Goal: Transaction & Acquisition: Purchase product/service

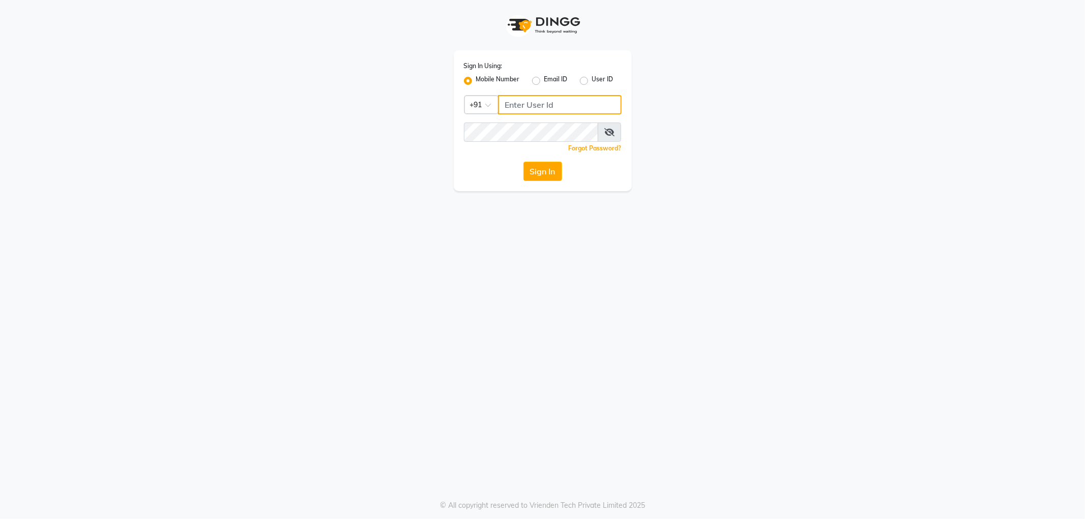
click at [563, 107] on input "Username" at bounding box center [560, 104] width 124 height 19
type input "9963099699"
click at [523, 162] on button "Sign In" at bounding box center [542, 171] width 39 height 19
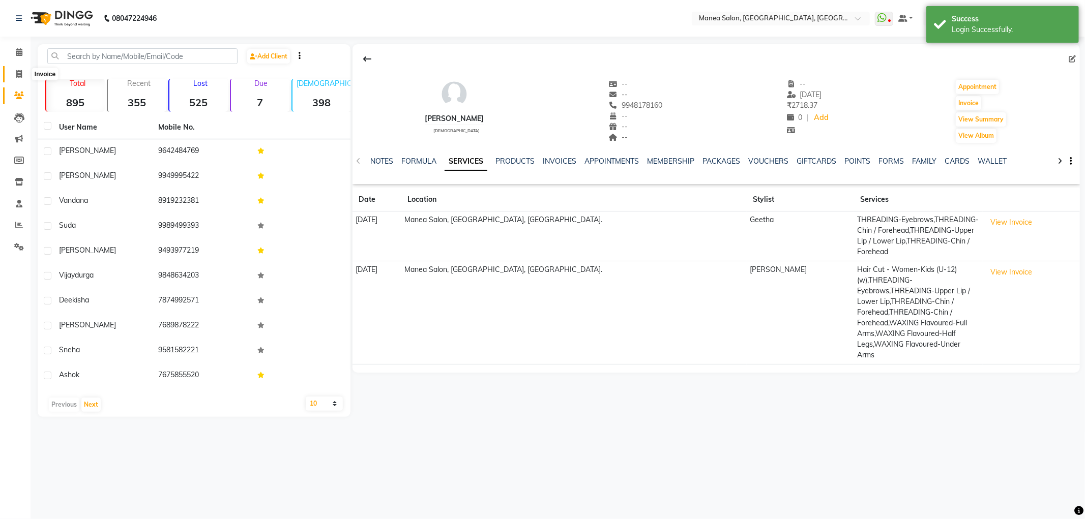
click at [16, 78] on icon at bounding box center [19, 74] width 6 height 8
select select "6587"
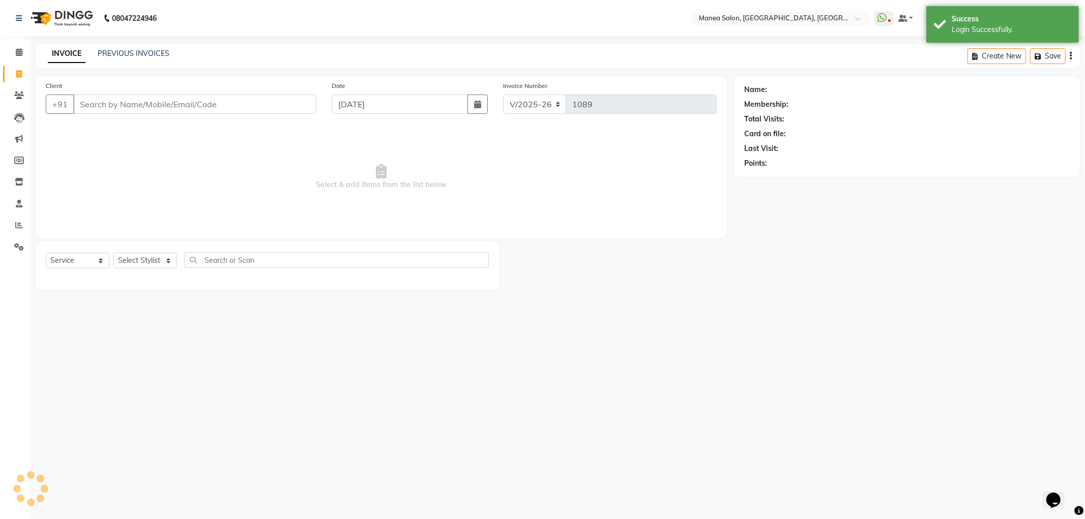
select select "membership"
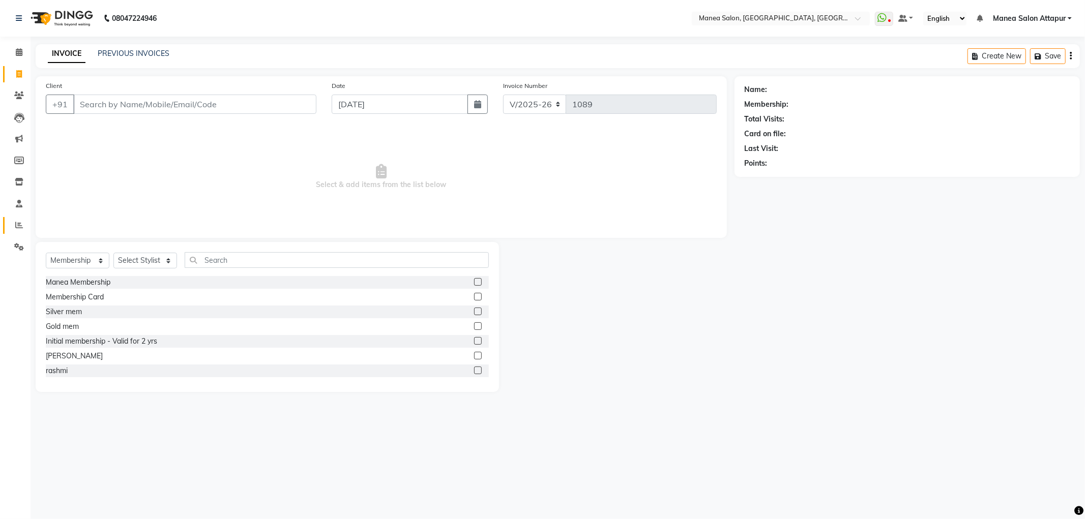
click at [21, 218] on link "Reports" at bounding box center [15, 225] width 24 height 17
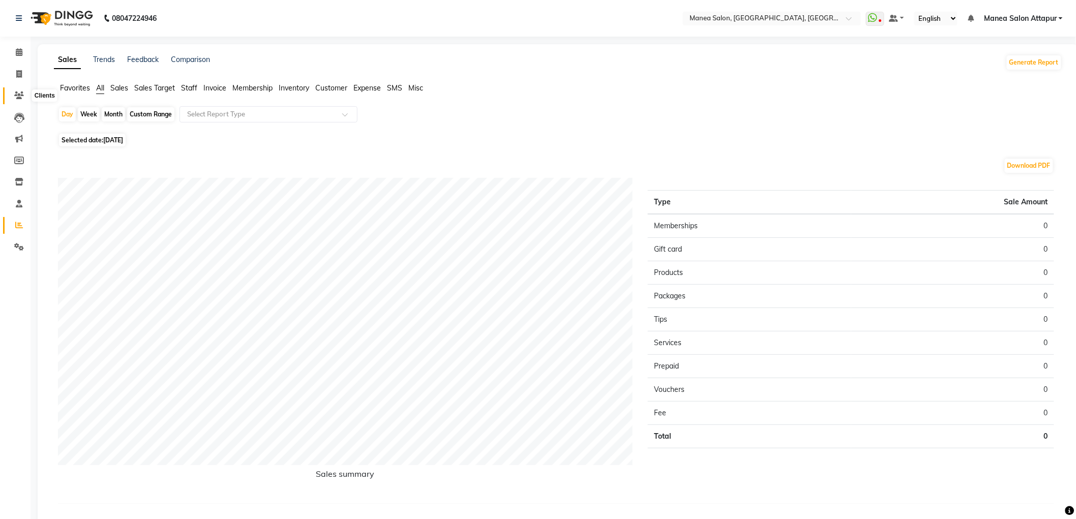
click at [19, 95] on icon at bounding box center [19, 96] width 10 height 8
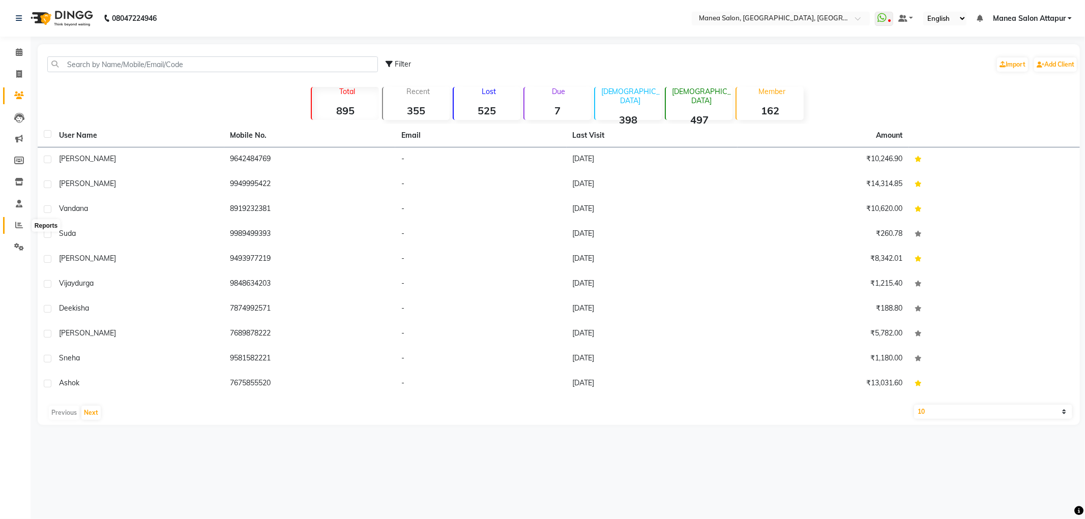
click at [17, 224] on icon at bounding box center [19, 225] width 8 height 8
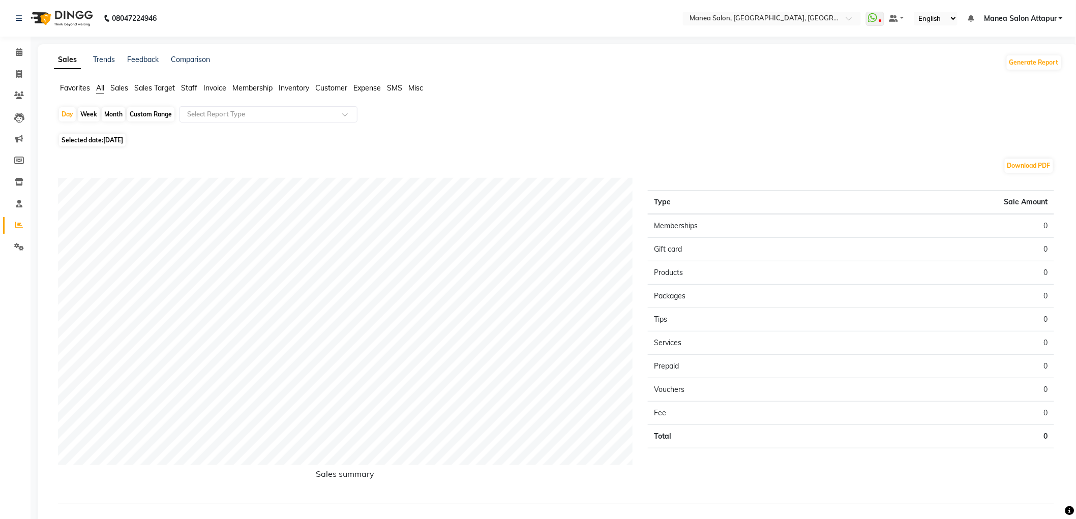
click at [161, 112] on div "Custom Range" at bounding box center [150, 114] width 47 height 14
select select "9"
select select "2025"
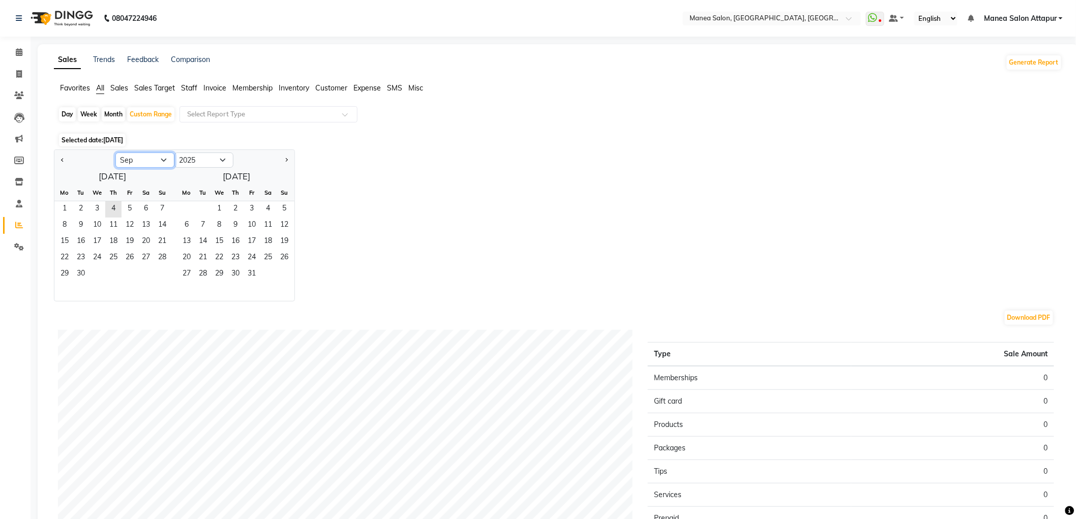
click at [145, 161] on select "Jan Feb Mar Apr May Jun [DATE] Aug Sep Oct Nov Dec" at bounding box center [144, 160] width 59 height 15
select select "8"
click at [115, 153] on select "Jan Feb Mar Apr May Jun [DATE] Aug Sep Oct Nov Dec" at bounding box center [144, 160] width 59 height 15
click at [126, 206] on span "1" at bounding box center [130, 209] width 16 height 16
click at [166, 271] on span "31" at bounding box center [162, 275] width 16 height 16
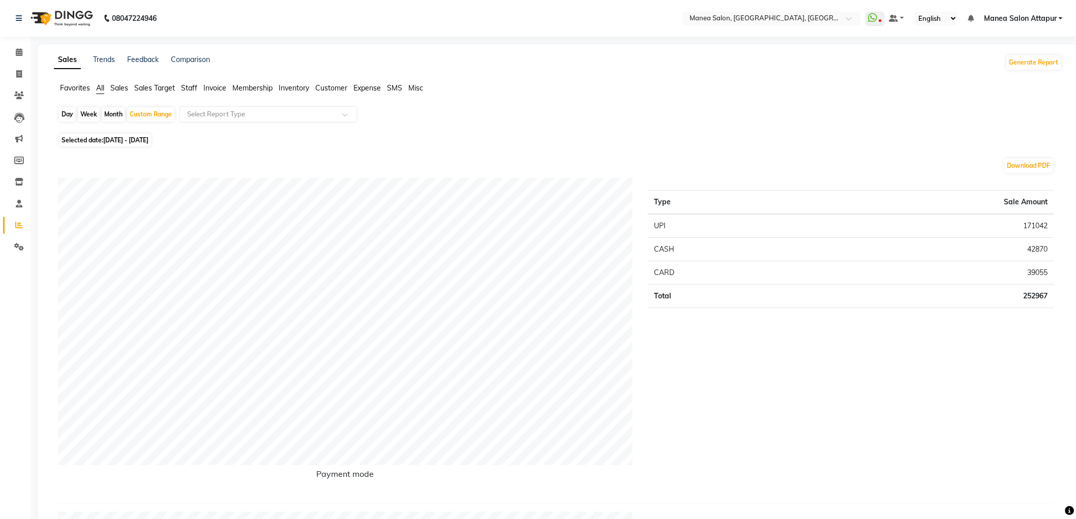
click at [123, 89] on span "Sales" at bounding box center [119, 87] width 18 height 9
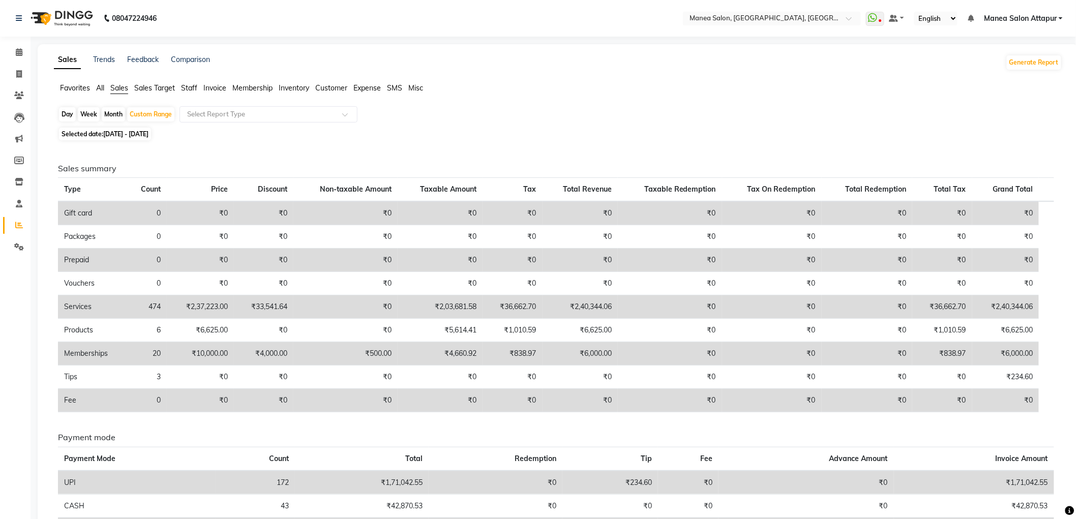
click at [99, 85] on span "All" at bounding box center [100, 87] width 8 height 9
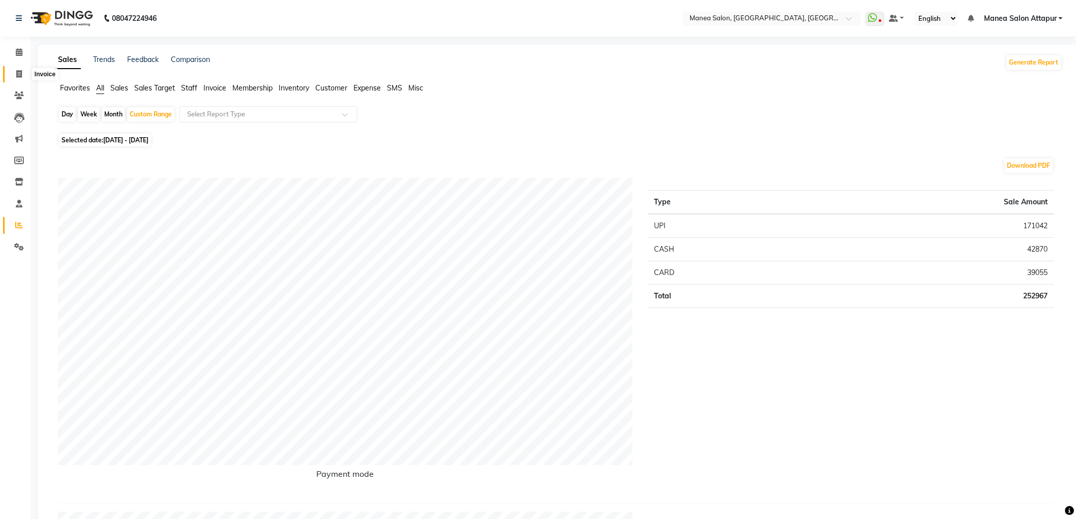
click at [21, 72] on icon at bounding box center [19, 74] width 6 height 8
select select "service"
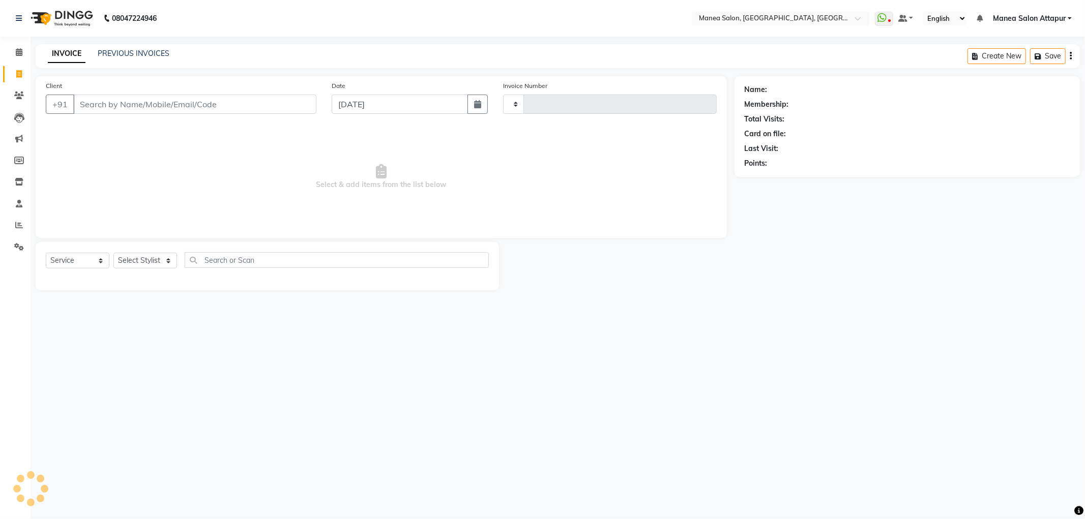
type input "1089"
select select "6587"
select select "membership"
click at [1005, 9] on nav "08047224946 Select Location × Manea Salon, [GEOGRAPHIC_DATA], [GEOGRAPHIC_DATA]…" at bounding box center [542, 18] width 1085 height 37
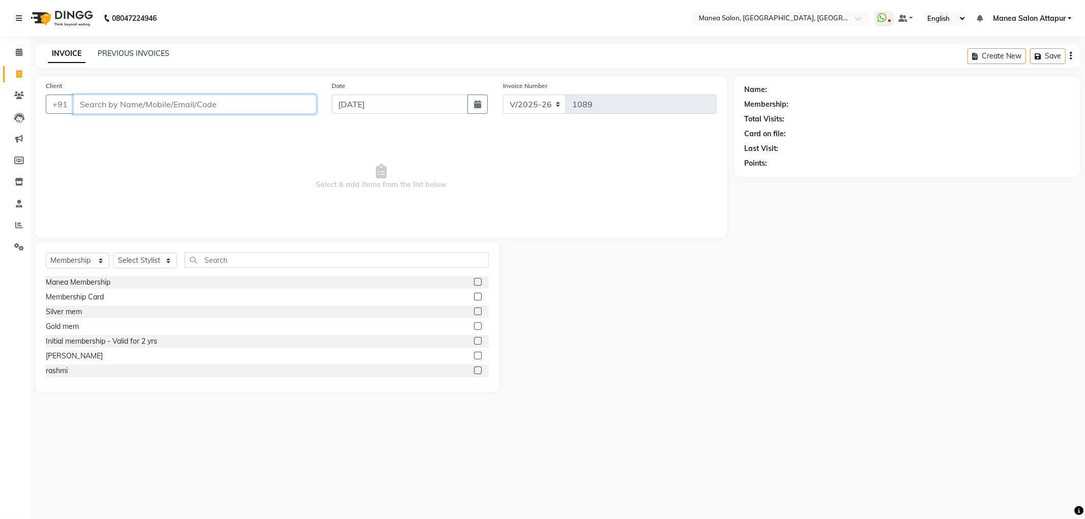
drag, startPoint x: 114, startPoint y: 106, endPoint x: 126, endPoint y: 105, distance: 12.2
click at [121, 105] on input "Client" at bounding box center [194, 104] width 243 height 19
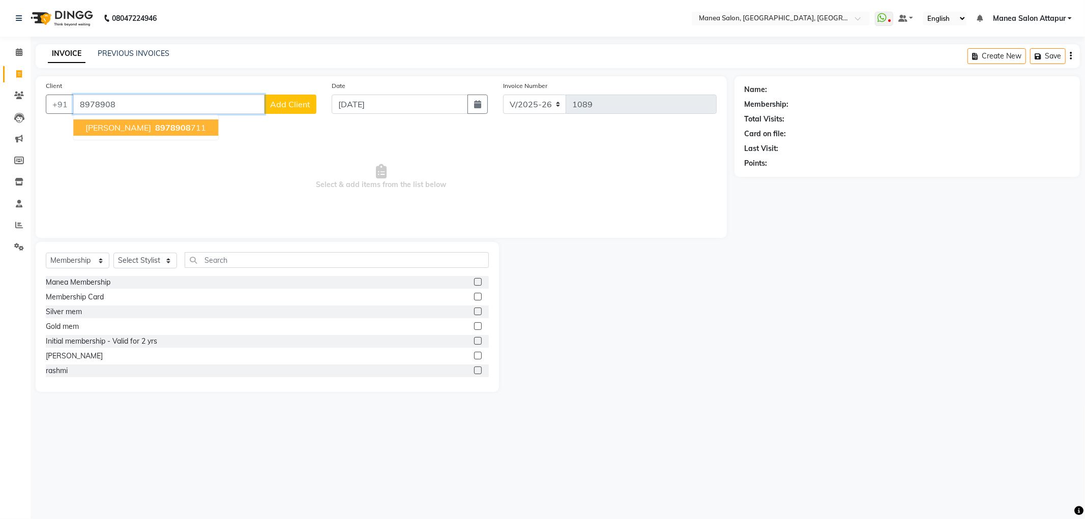
click at [129, 121] on button "[PERSON_NAME] 8978908 711" at bounding box center [145, 128] width 145 height 16
type input "8978908711"
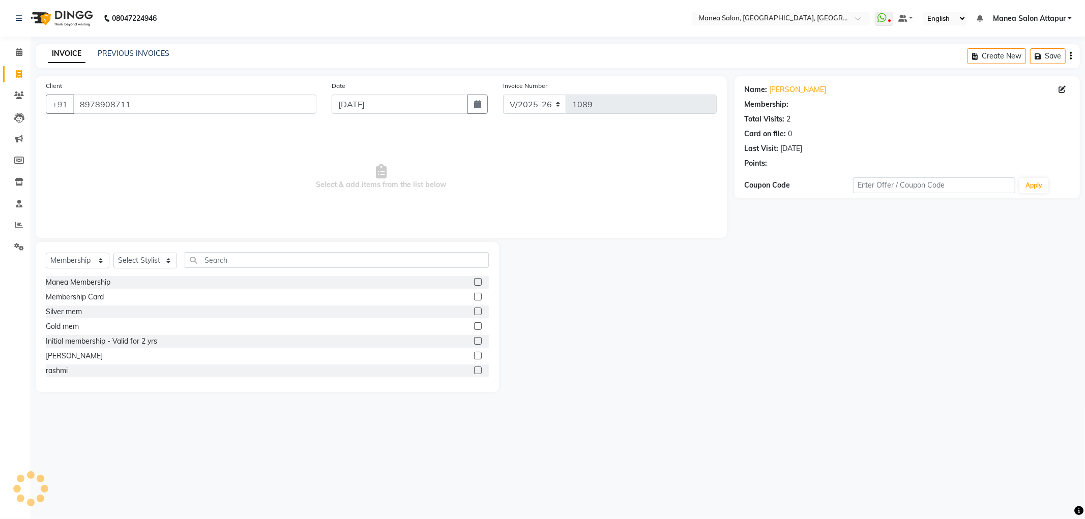
select select "1: Object"
click at [76, 258] on select "Select Service Product Membership Package Voucher Prepaid Gift Card" at bounding box center [78, 261] width 64 height 16
select select "service"
click at [46, 253] on select "Select Service Product Membership Package Voucher Prepaid Gift Card" at bounding box center [78, 261] width 64 height 16
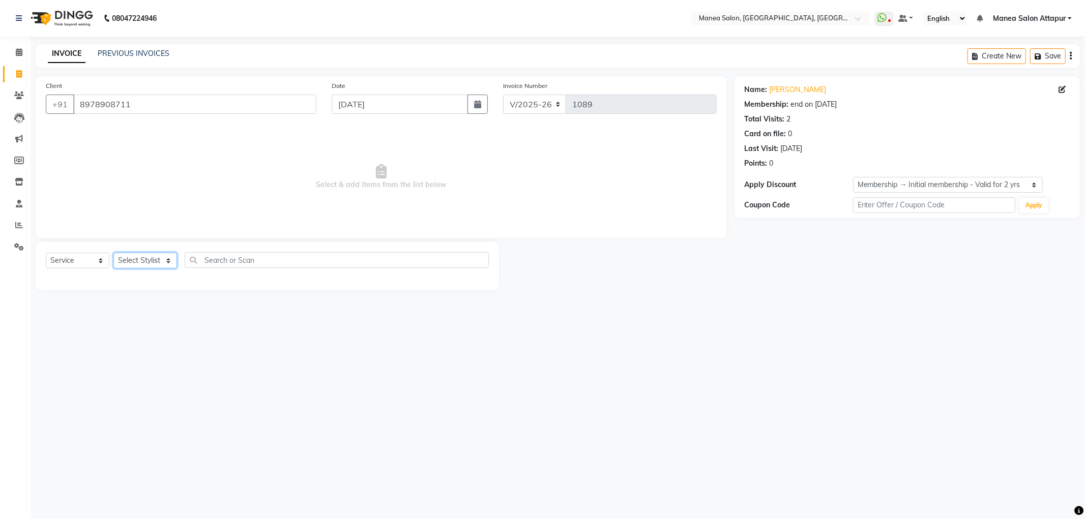
click at [128, 263] on select "Select Stylist Aryan Ashok [PERSON_NAME] [PERSON_NAME] [PERSON_NAME] [PERSON_NA…" at bounding box center [145, 261] width 64 height 16
select select "84082"
click at [113, 253] on select "Select Stylist Aryan Ashok [PERSON_NAME] [PERSON_NAME] [PERSON_NAME] [PERSON_NA…" at bounding box center [145, 261] width 64 height 16
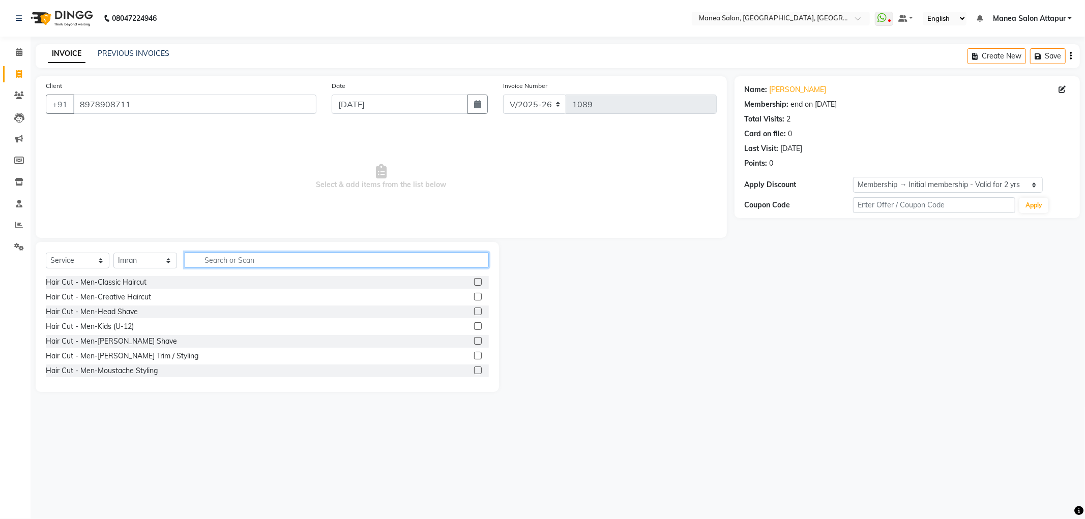
click at [230, 259] on input "text" at bounding box center [337, 260] width 304 height 16
click at [474, 298] on label at bounding box center [478, 297] width 8 height 8
click at [474, 298] on input "checkbox" at bounding box center [477, 297] width 7 height 7
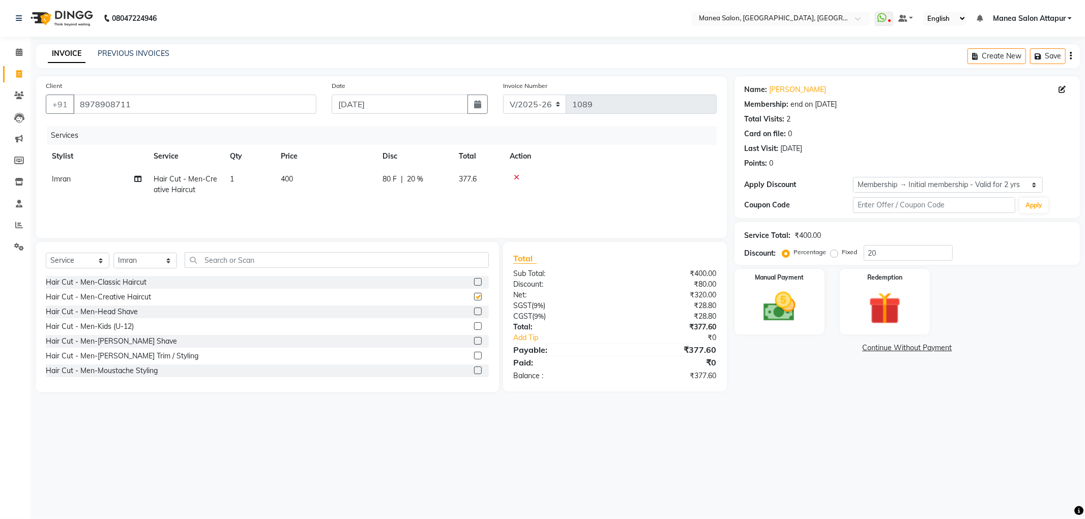
checkbox input "false"
click at [474, 357] on label at bounding box center [478, 356] width 8 height 8
click at [474, 357] on input "checkbox" at bounding box center [477, 356] width 7 height 7
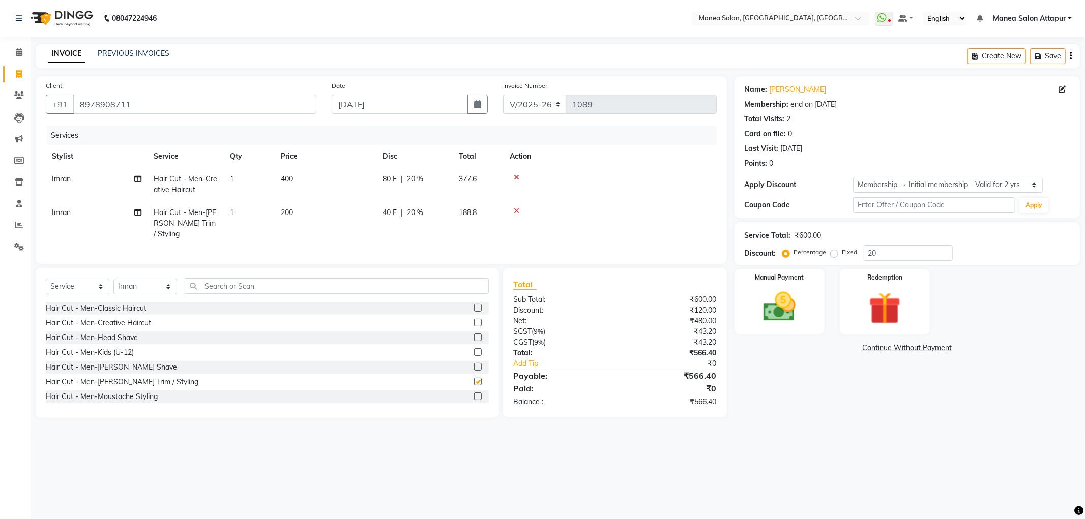
checkbox input "false"
click at [226, 285] on input "text" at bounding box center [337, 286] width 304 height 16
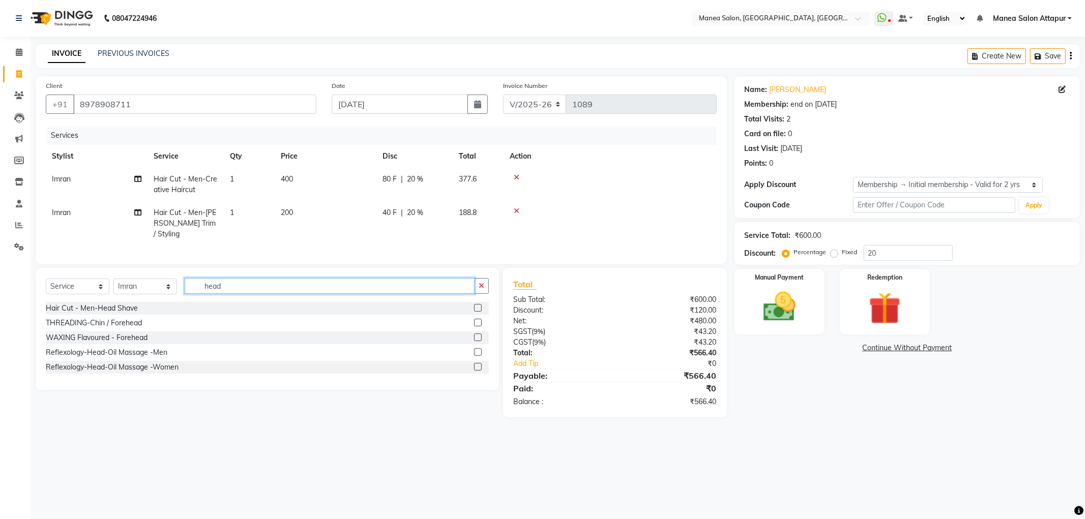
type input "head"
click at [479, 349] on label at bounding box center [478, 352] width 8 height 8
click at [479, 349] on input "checkbox" at bounding box center [477, 352] width 7 height 7
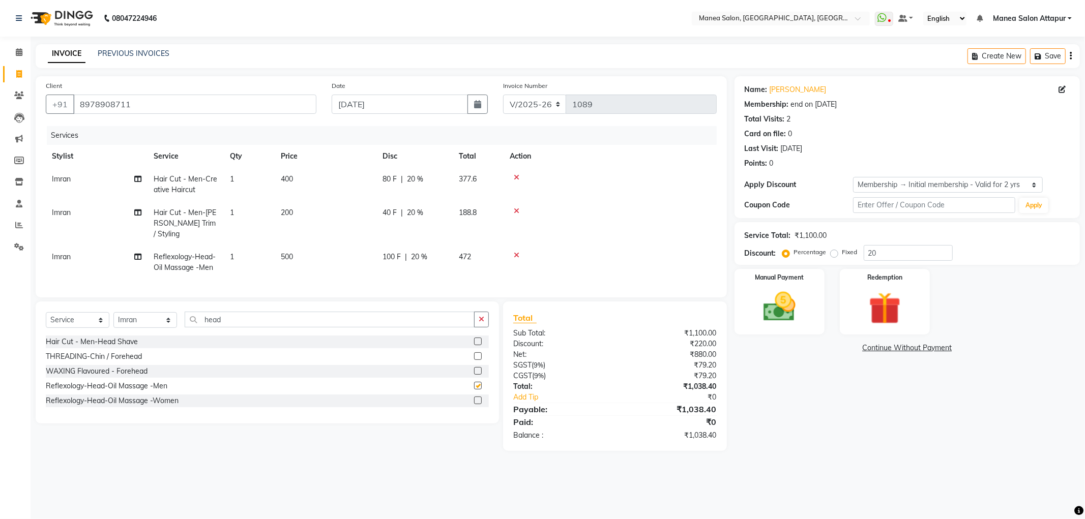
checkbox input "false"
drag, startPoint x: 892, startPoint y: 251, endPoint x: 801, endPoint y: 250, distance: 91.1
click at [801, 250] on div "Percentage Fixed 20" at bounding box center [868, 253] width 168 height 16
type input "20"
click at [778, 339] on div "Name: [PERSON_NAME] Membership: end on [DATE] Total Visits: 2 Card on file: 0 L…" at bounding box center [911, 263] width 353 height 375
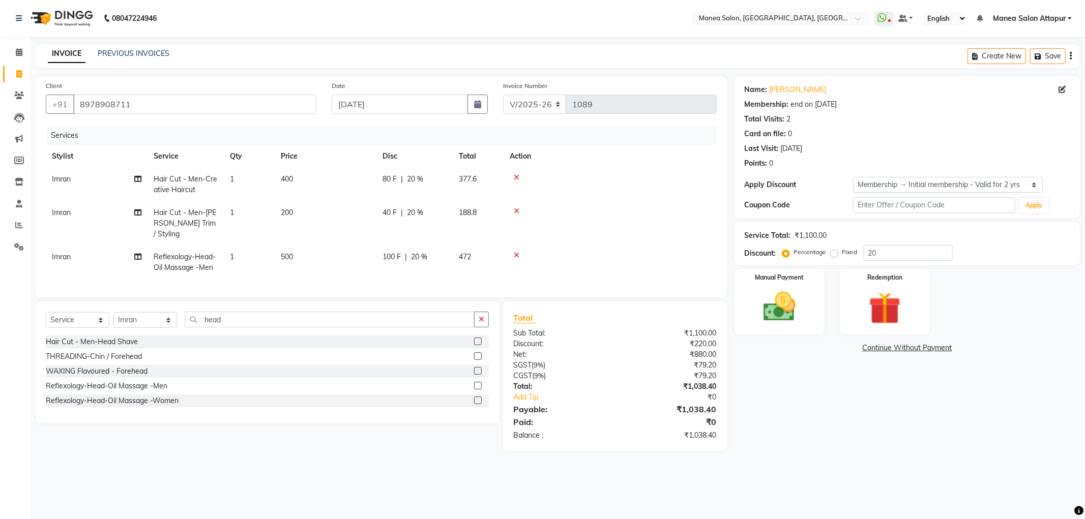
click at [784, 334] on div "Name: [PERSON_NAME] Membership: end on [DATE] Total Visits: 2 Card on file: 0 L…" at bounding box center [911, 263] width 353 height 375
click at [785, 333] on div "Manual Payment" at bounding box center [780, 302] width 94 height 68
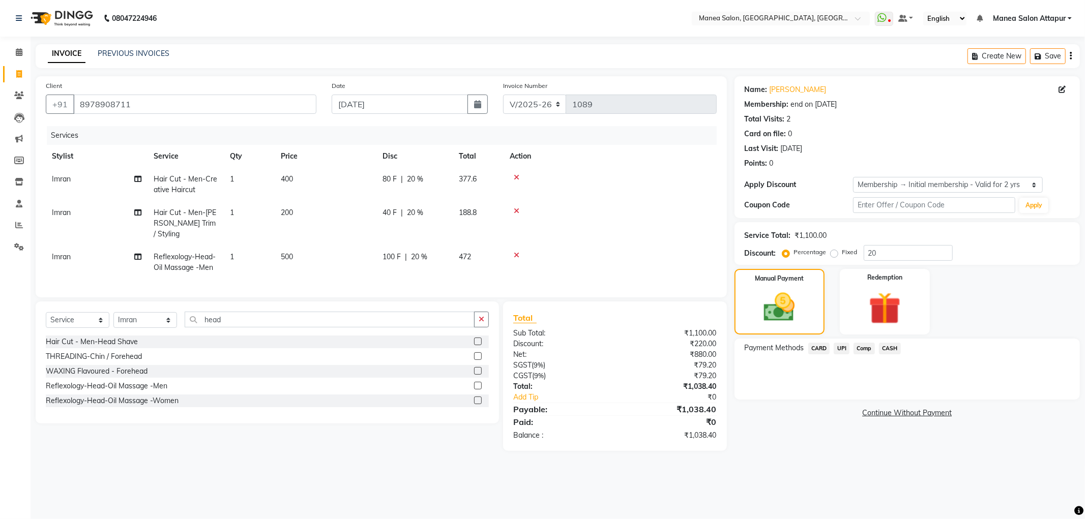
click at [848, 352] on span "UPI" at bounding box center [842, 349] width 16 height 12
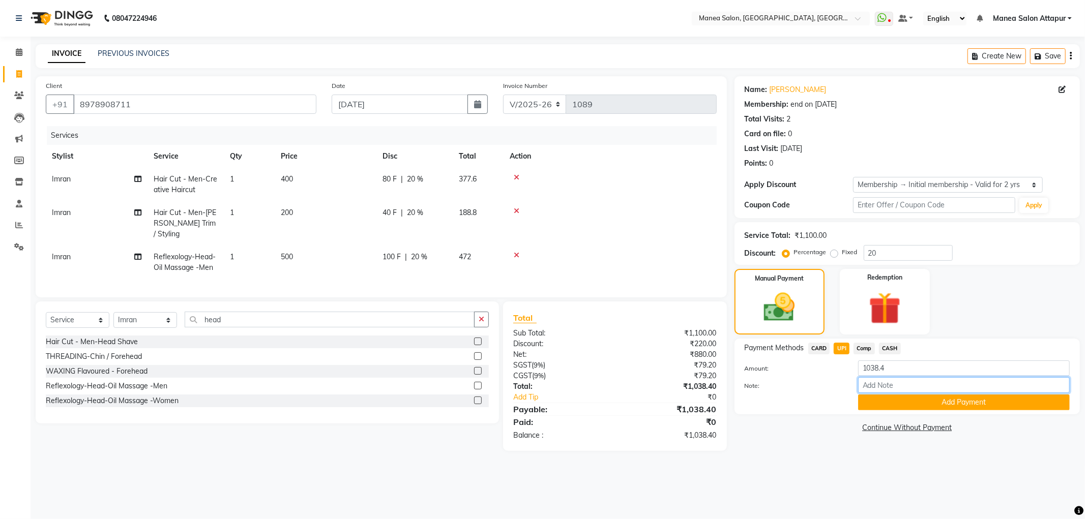
click at [913, 387] on input "Note:" at bounding box center [964, 385] width 212 height 16
type input "Salon Account"
click at [928, 402] on button "Add Payment" at bounding box center [964, 403] width 212 height 16
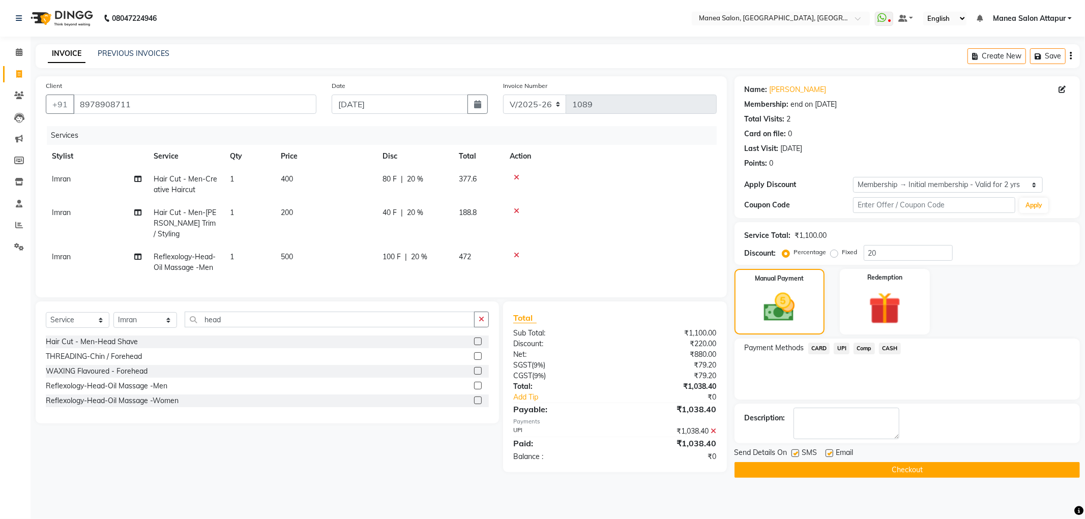
click at [905, 467] on button "Checkout" at bounding box center [907, 470] width 345 height 16
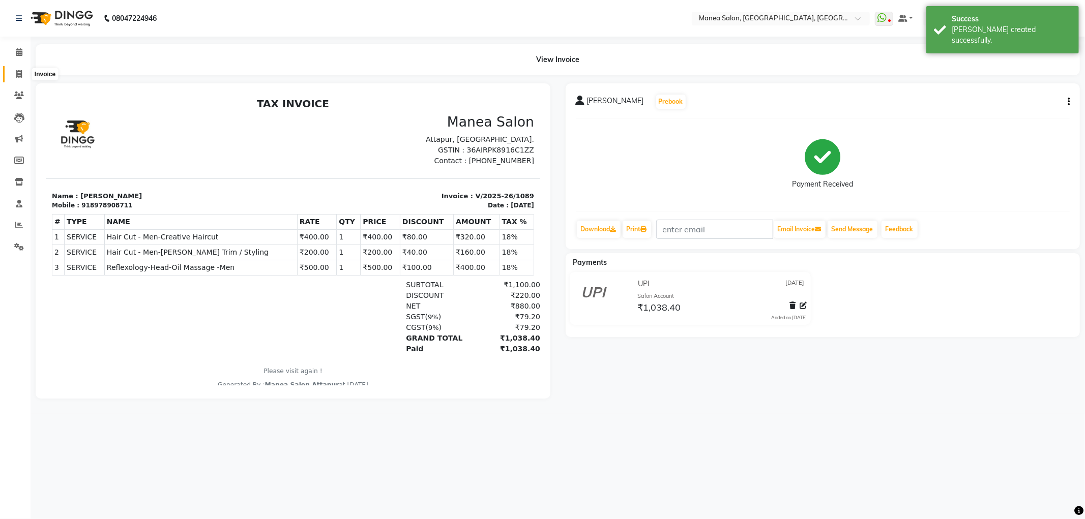
drag, startPoint x: 19, startPoint y: 78, endPoint x: 24, endPoint y: 75, distance: 5.7
click at [20, 77] on icon at bounding box center [19, 74] width 6 height 8
select select "6587"
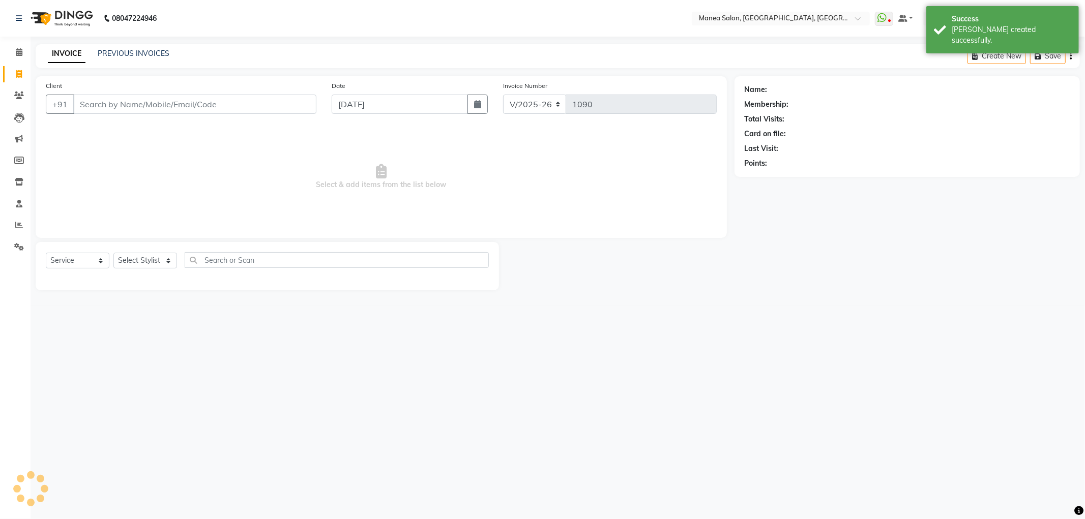
select select "membership"
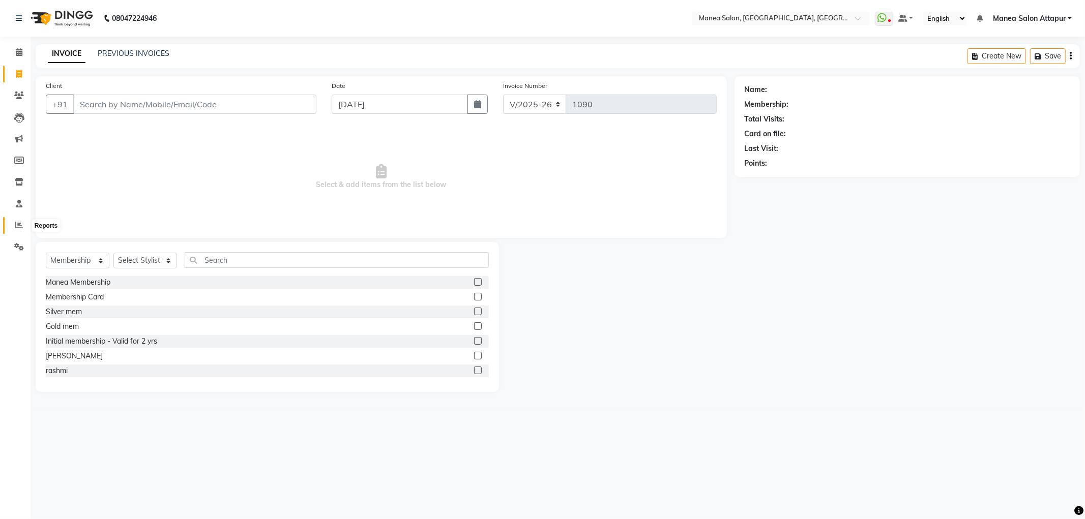
click at [21, 228] on icon at bounding box center [19, 225] width 8 height 8
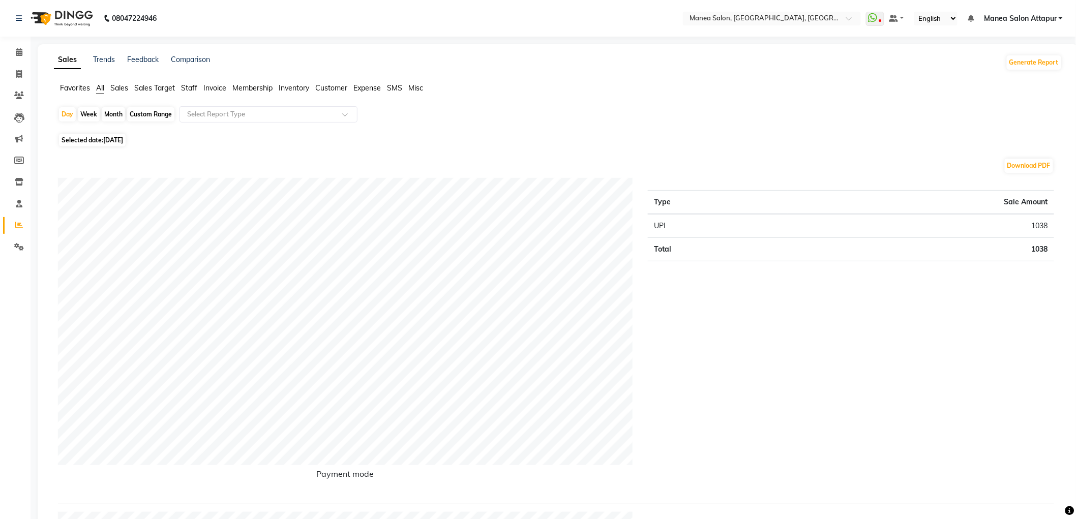
click at [143, 112] on div "Custom Range" at bounding box center [150, 114] width 47 height 14
select select "9"
select select "2025"
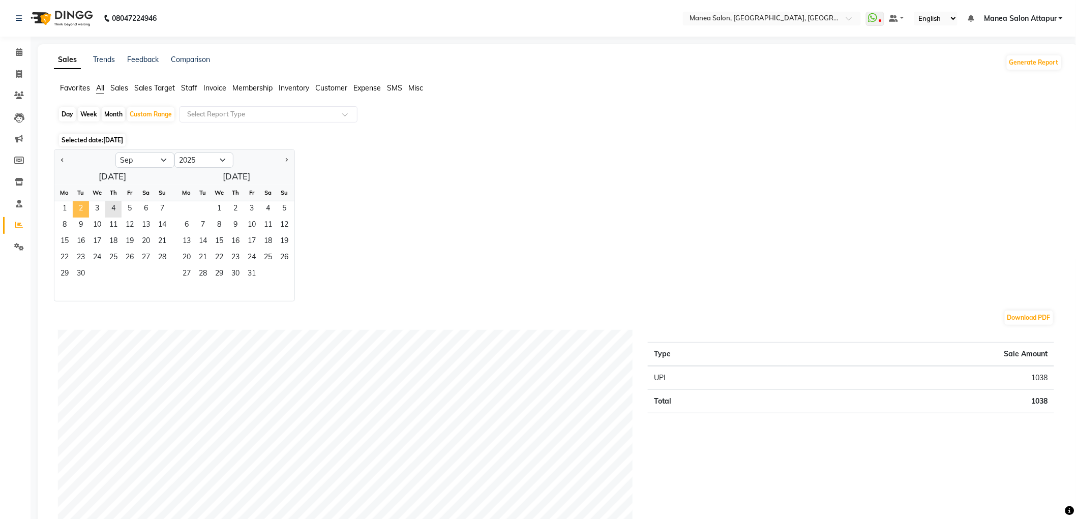
click at [80, 209] on span "2" at bounding box center [81, 209] width 16 height 16
click at [114, 206] on span "4" at bounding box center [113, 209] width 16 height 16
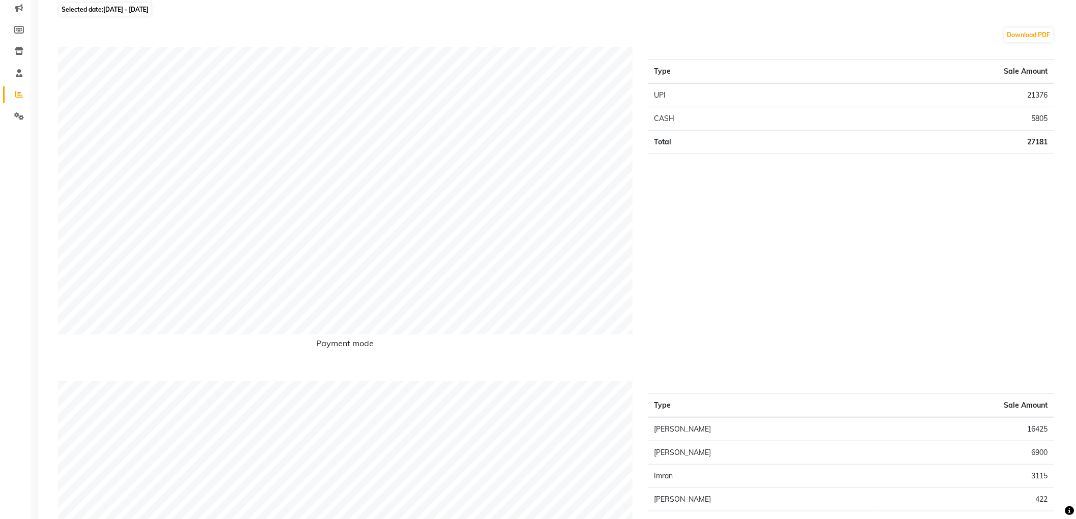
scroll to position [56, 0]
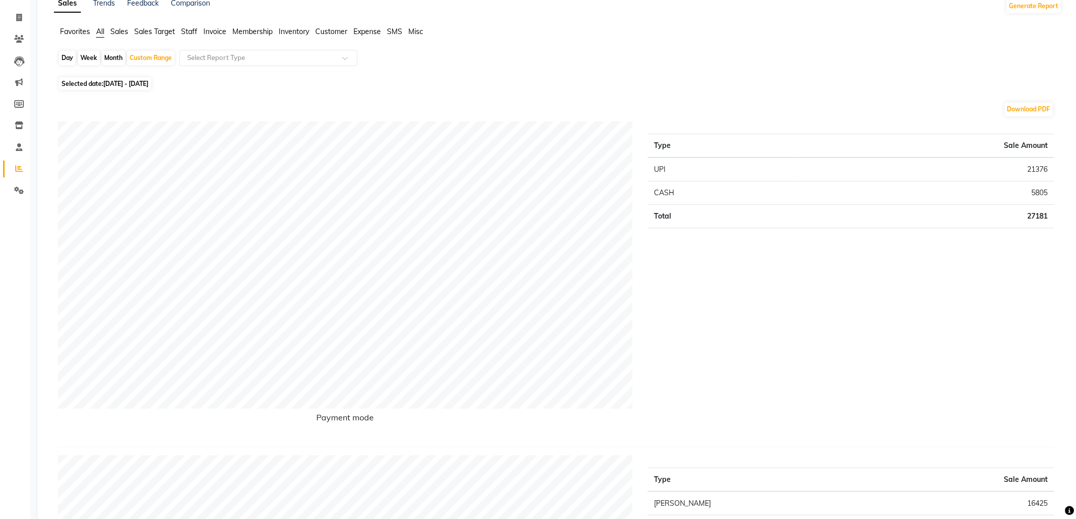
click at [109, 55] on div "Month" at bounding box center [113, 58] width 23 height 14
select select "9"
select select "2025"
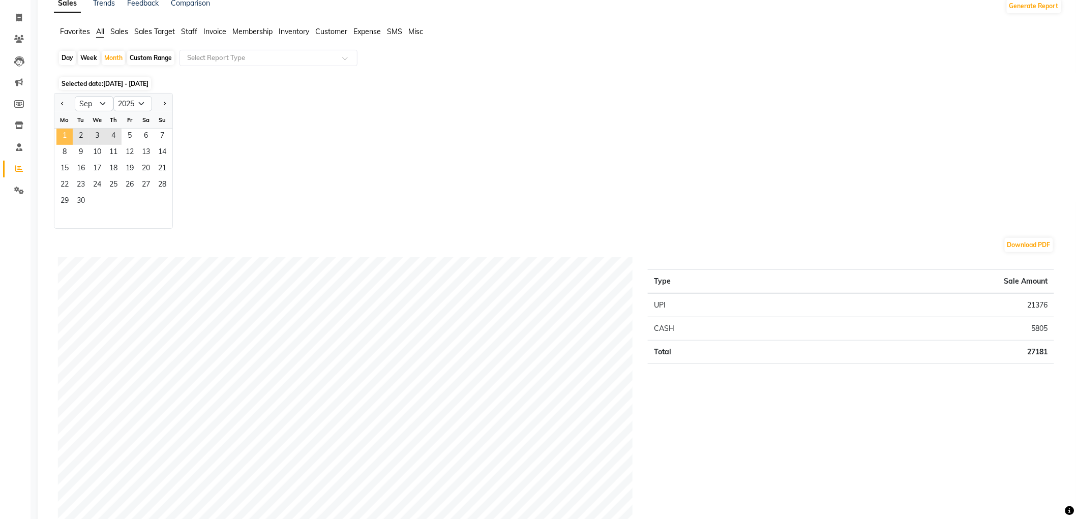
click at [61, 133] on span "1" at bounding box center [64, 137] width 16 height 16
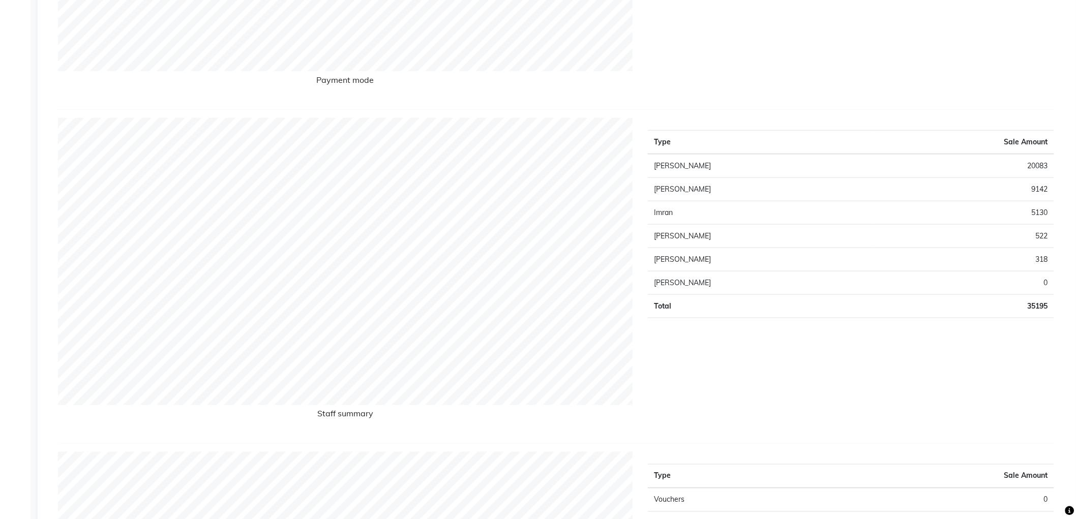
scroll to position [395, 0]
click at [985, 188] on td "9142" at bounding box center [964, 188] width 182 height 23
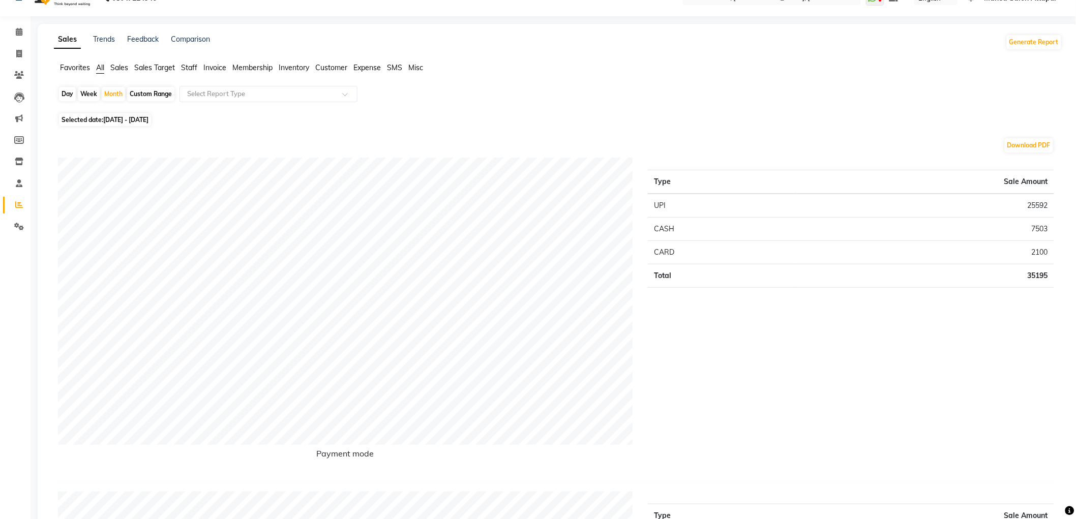
scroll to position [0, 0]
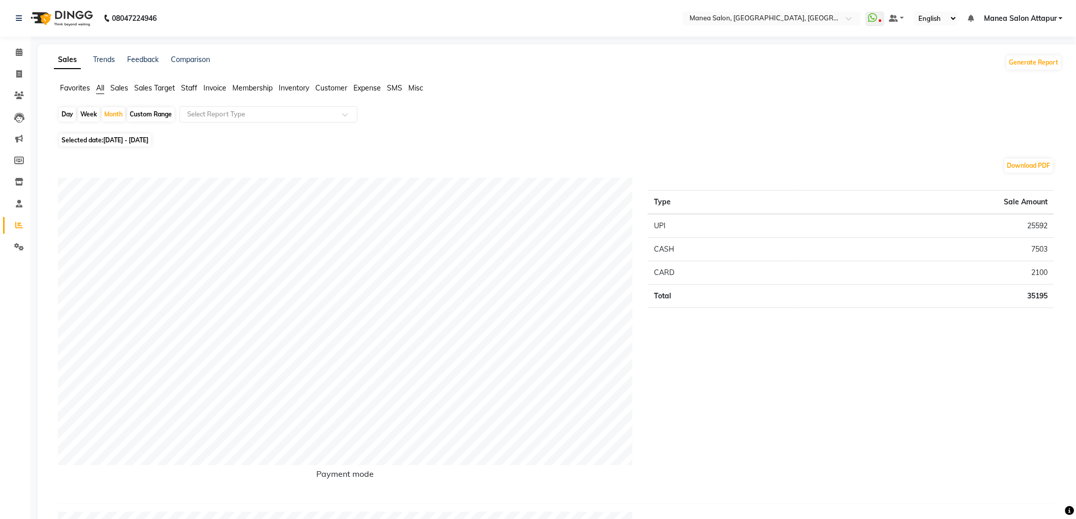
click at [195, 86] on span "Staff" at bounding box center [189, 87] width 16 height 9
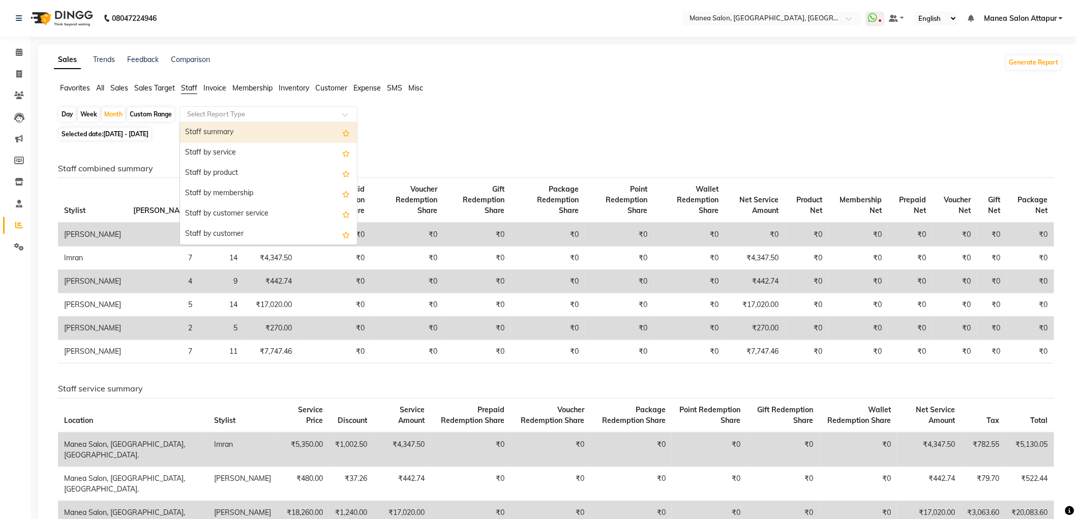
click at [208, 119] on input "text" at bounding box center [258, 114] width 147 height 10
click at [235, 151] on div "Staff by service" at bounding box center [268, 153] width 177 height 20
select select "filtered_report"
select select "csv"
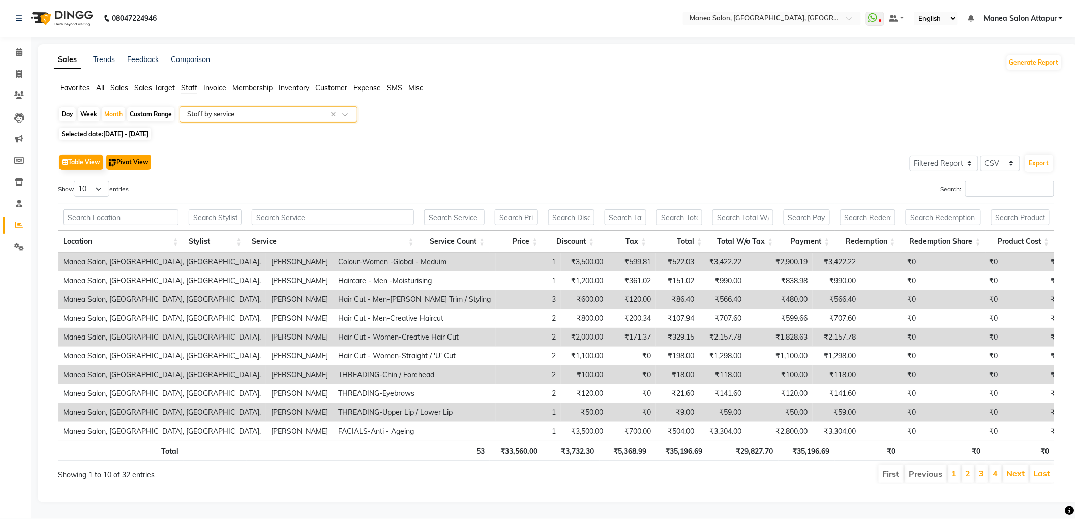
click at [130, 168] on button "Pivot View" at bounding box center [128, 162] width 45 height 15
select select "full_report"
select select "csv"
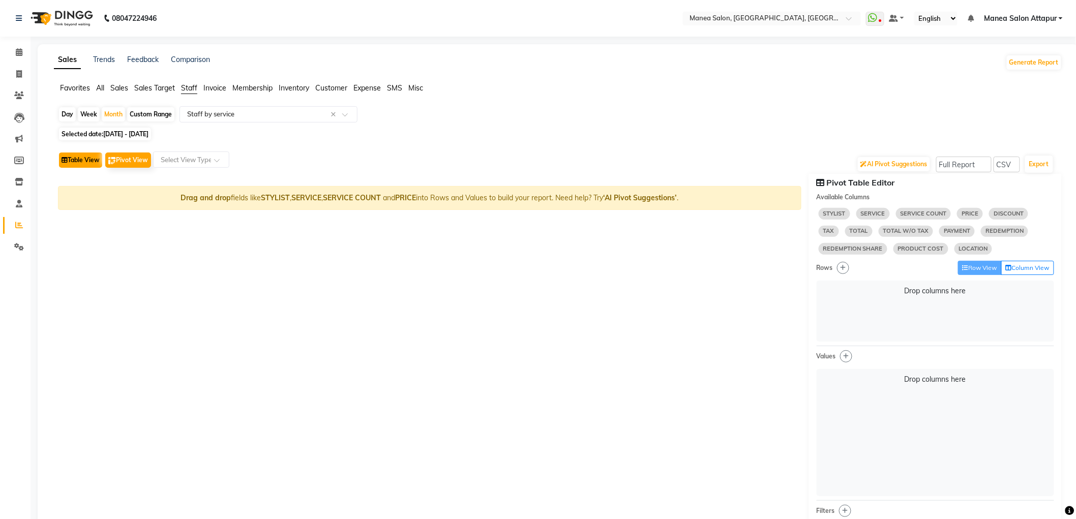
click at [87, 163] on button "Table View" at bounding box center [80, 160] width 43 height 15
select select "filtered_report"
select select "csv"
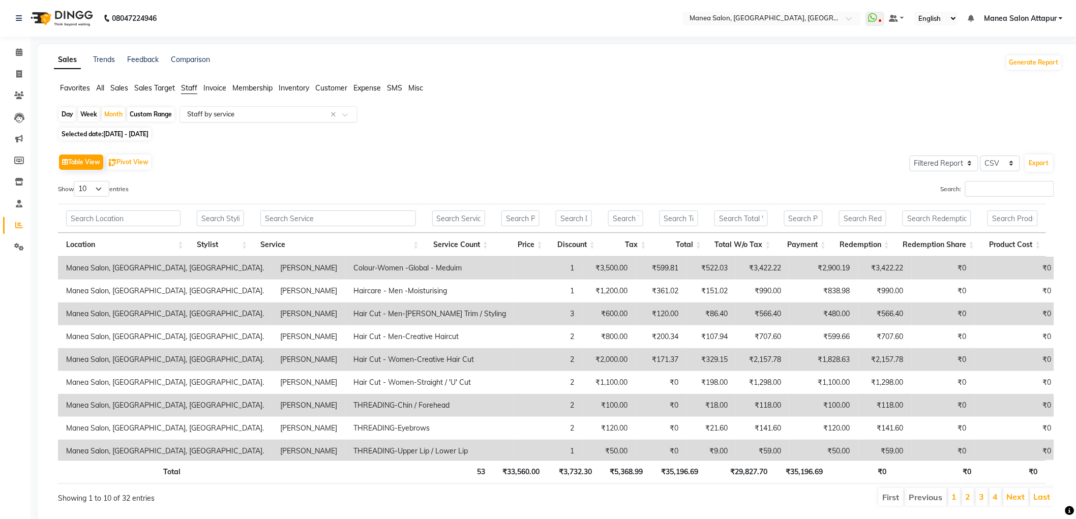
click at [251, 115] on input "text" at bounding box center [258, 114] width 147 height 10
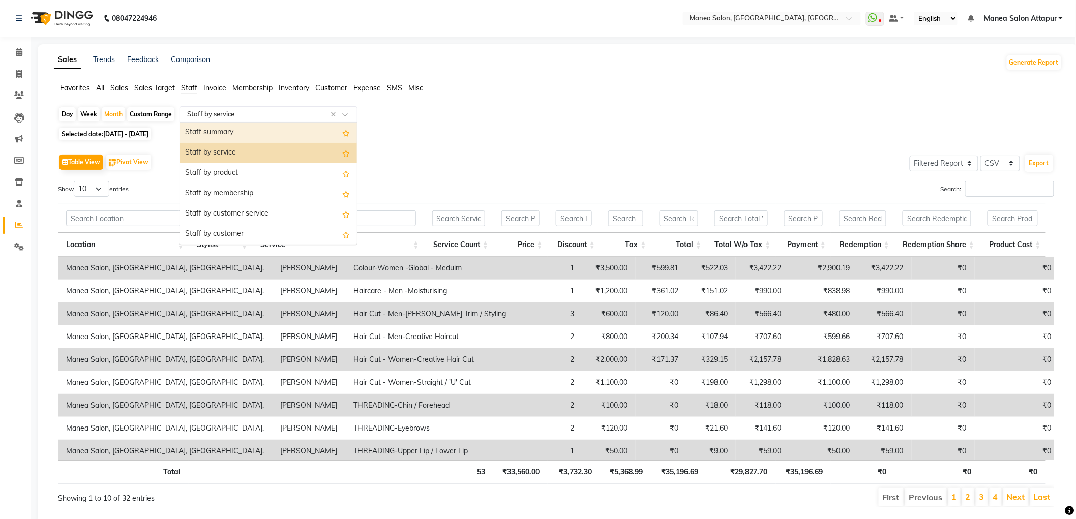
click at [251, 134] on div "Staff summary" at bounding box center [268, 133] width 177 height 20
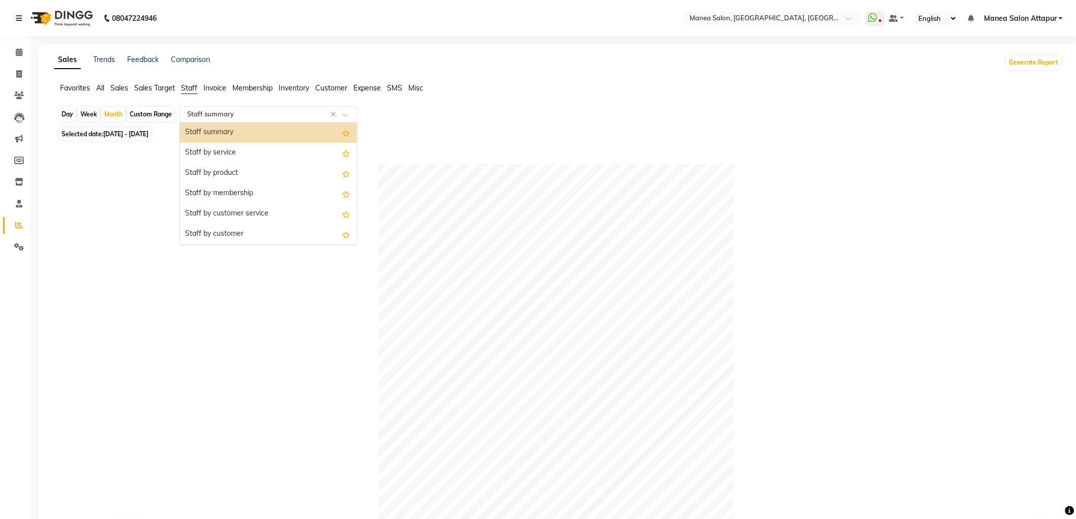
click at [244, 116] on input "text" at bounding box center [258, 114] width 147 height 10
click at [236, 150] on div "Staff by service" at bounding box center [268, 153] width 177 height 20
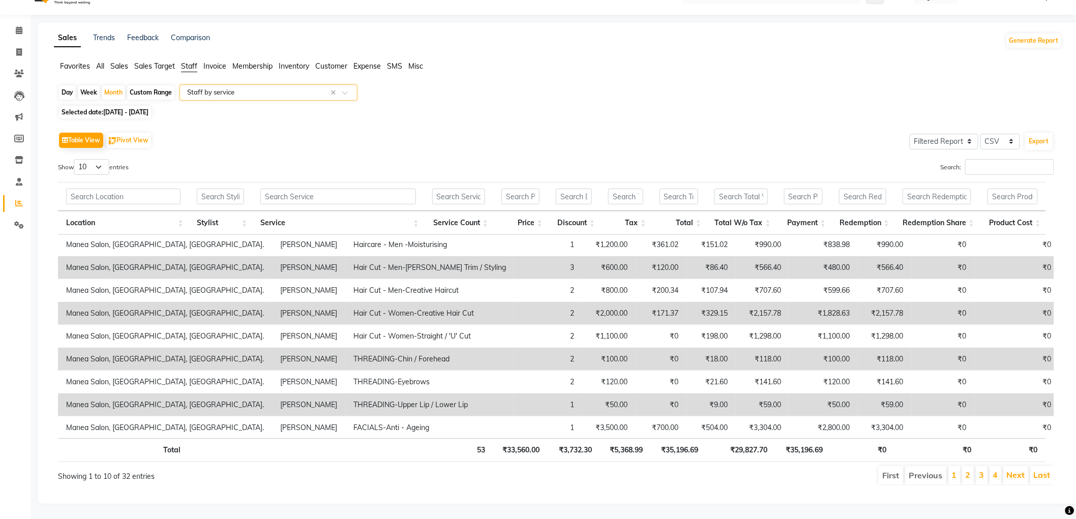
click at [214, 87] on input "text" at bounding box center [258, 92] width 147 height 10
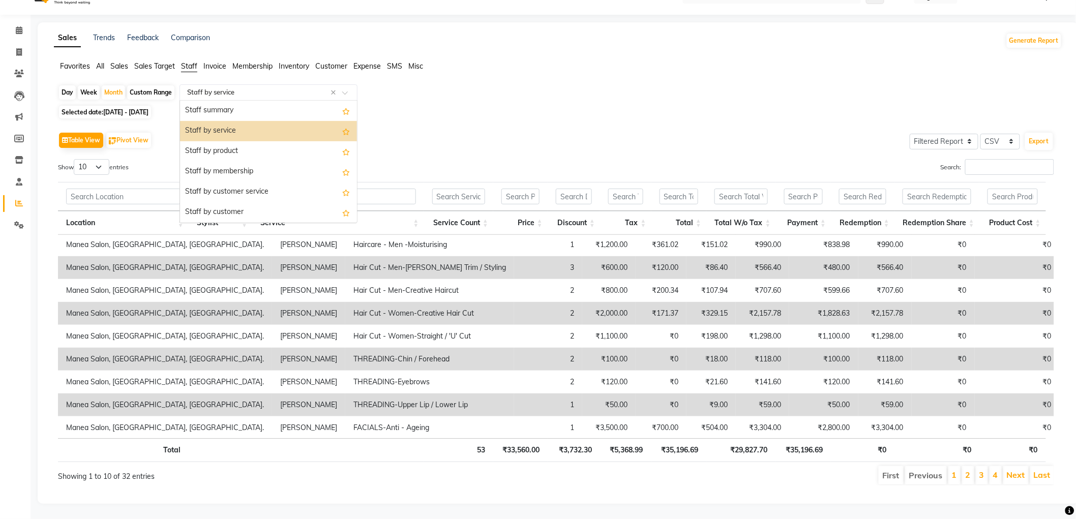
click at [214, 87] on input "text" at bounding box center [258, 92] width 147 height 10
click at [126, 62] on span "Sales" at bounding box center [119, 66] width 18 height 9
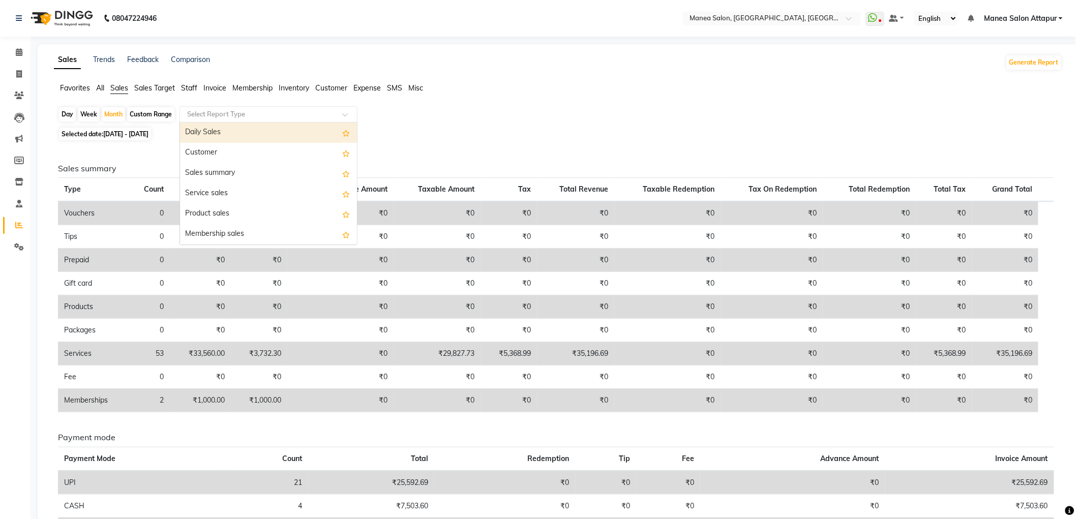
click at [209, 115] on input "text" at bounding box center [258, 114] width 147 height 10
click at [244, 194] on div "Service sales" at bounding box center [268, 194] width 177 height 20
select select "filtered_report"
select select "csv"
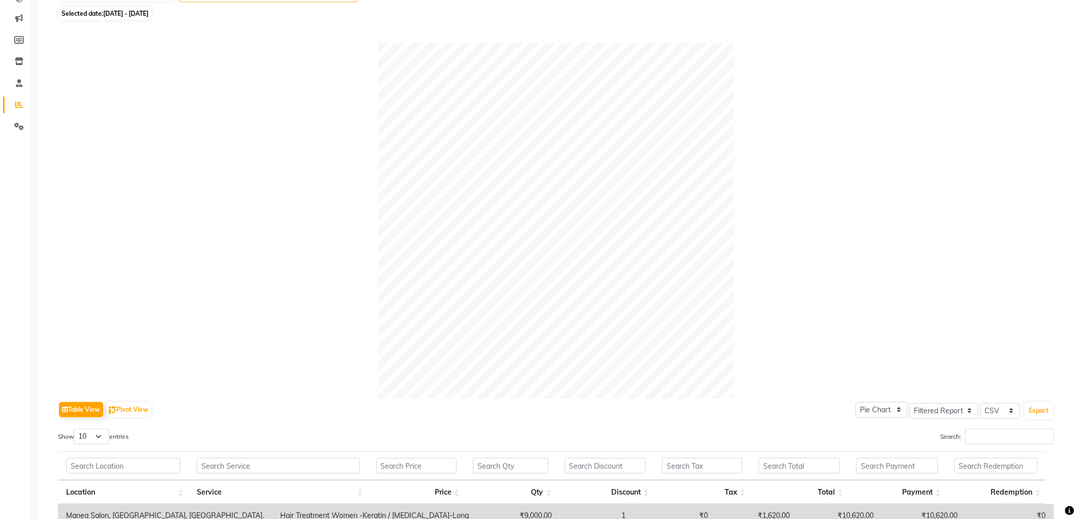
scroll to position [60, 0]
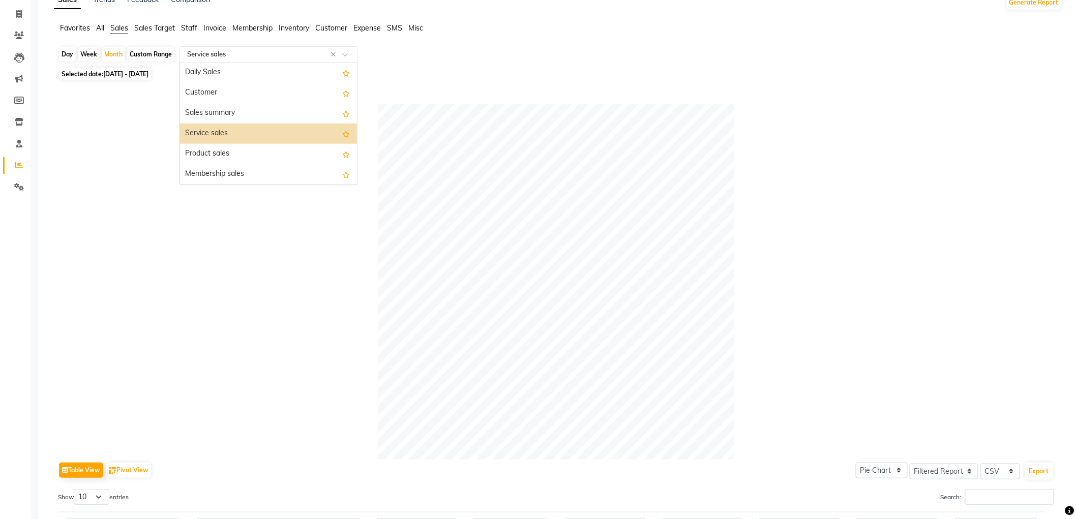
click at [231, 59] on input "text" at bounding box center [258, 54] width 147 height 10
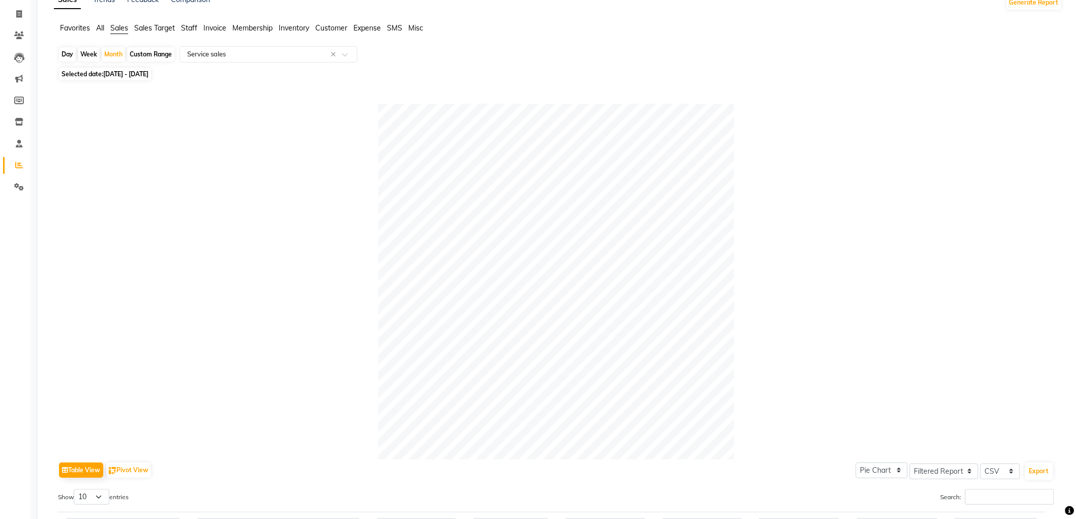
click at [184, 28] on span "Staff" at bounding box center [189, 27] width 16 height 9
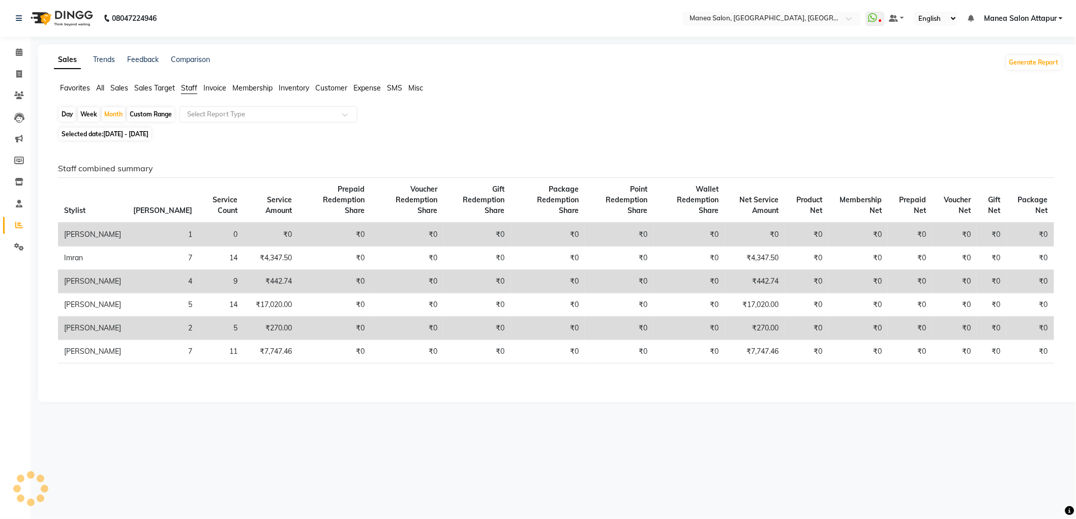
scroll to position [0, 0]
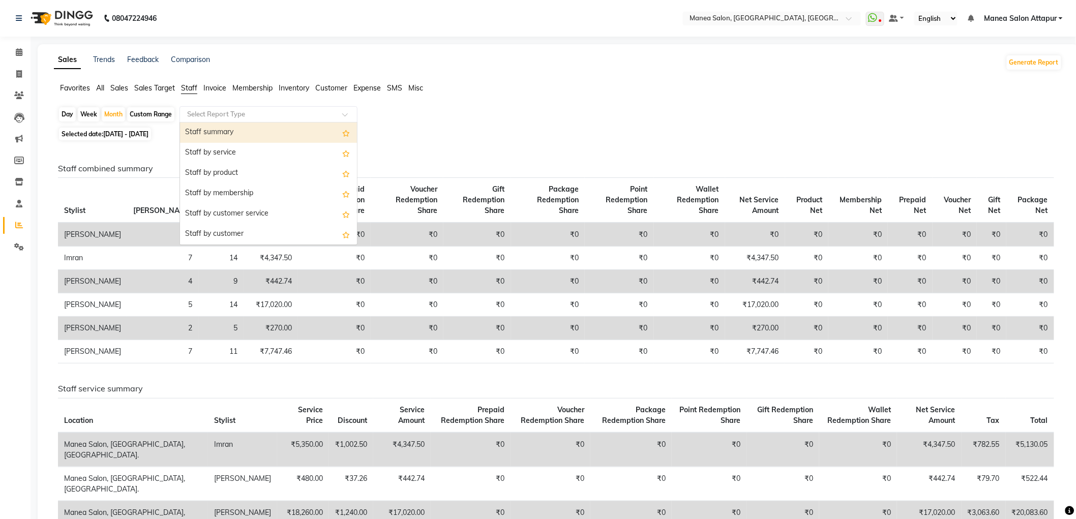
drag, startPoint x: 220, startPoint y: 115, endPoint x: 219, endPoint y: 121, distance: 6.1
click at [220, 115] on input "text" at bounding box center [258, 114] width 147 height 10
click at [220, 135] on div "Staff summary" at bounding box center [268, 133] width 177 height 20
select select "filtered_report"
select select "csv"
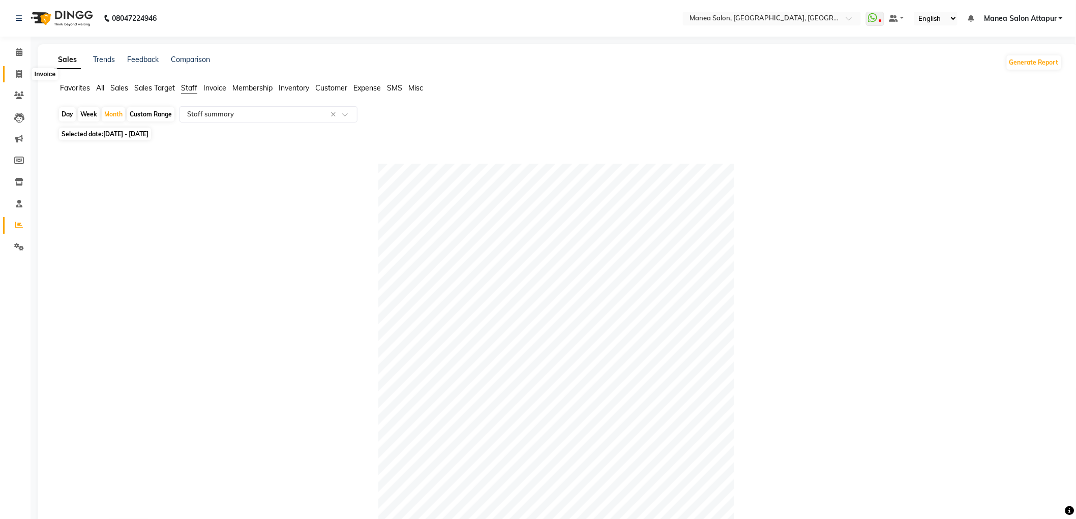
click at [16, 73] on icon at bounding box center [19, 74] width 6 height 8
select select "6587"
select select "service"
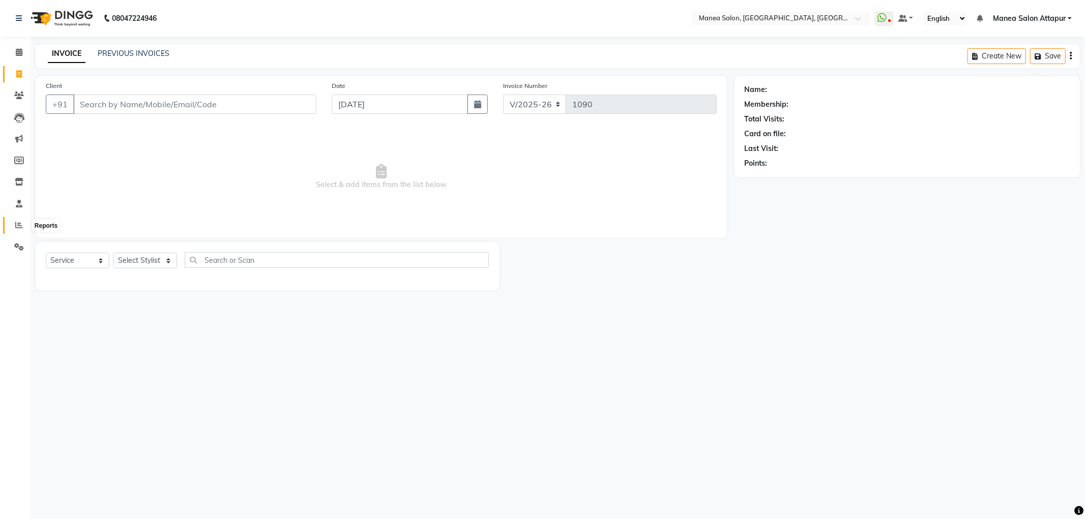
click at [19, 222] on icon at bounding box center [19, 225] width 8 height 8
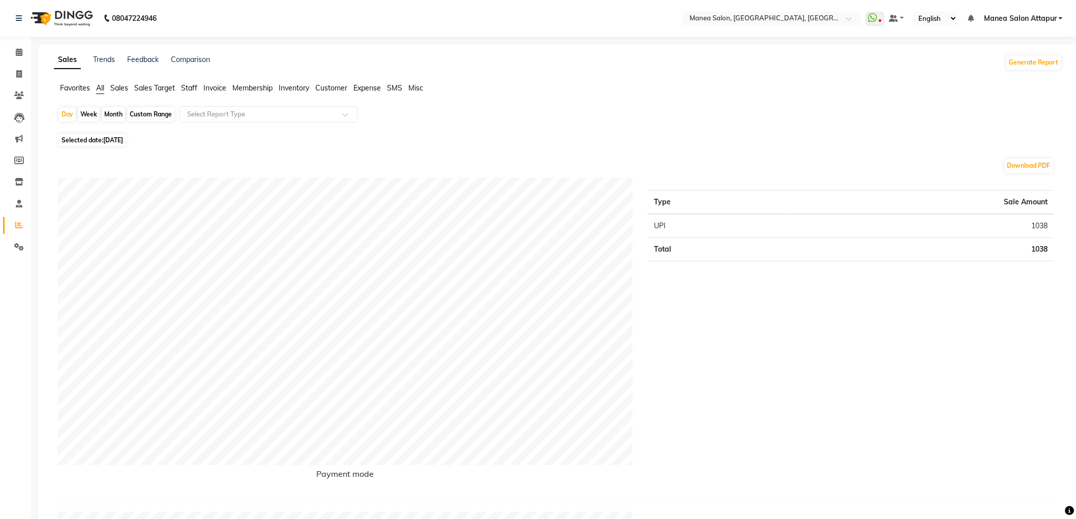
click at [83, 145] on span "Selected date: [DATE]" at bounding box center [92, 140] width 67 height 13
select select "9"
select select "2025"
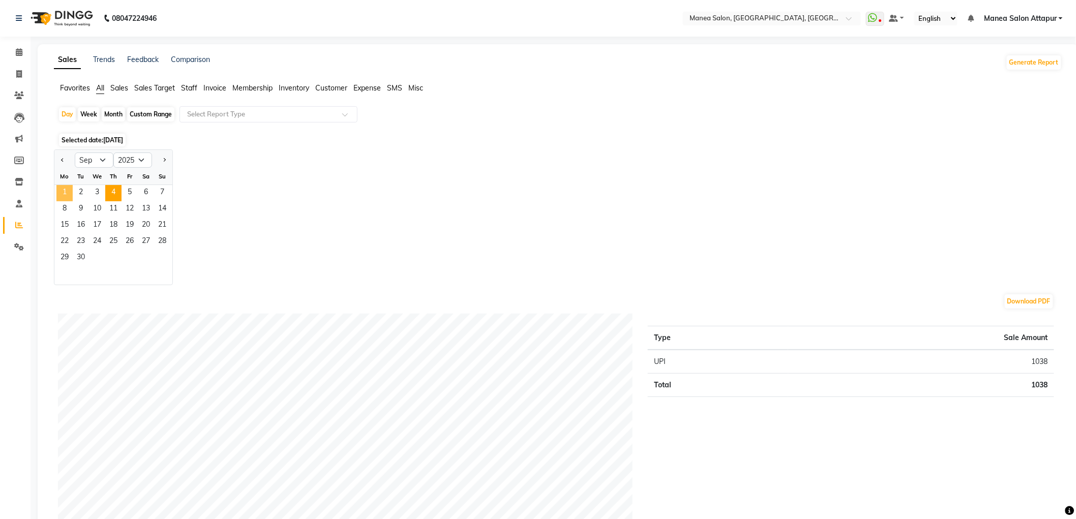
click at [62, 186] on span "1" at bounding box center [64, 193] width 16 height 16
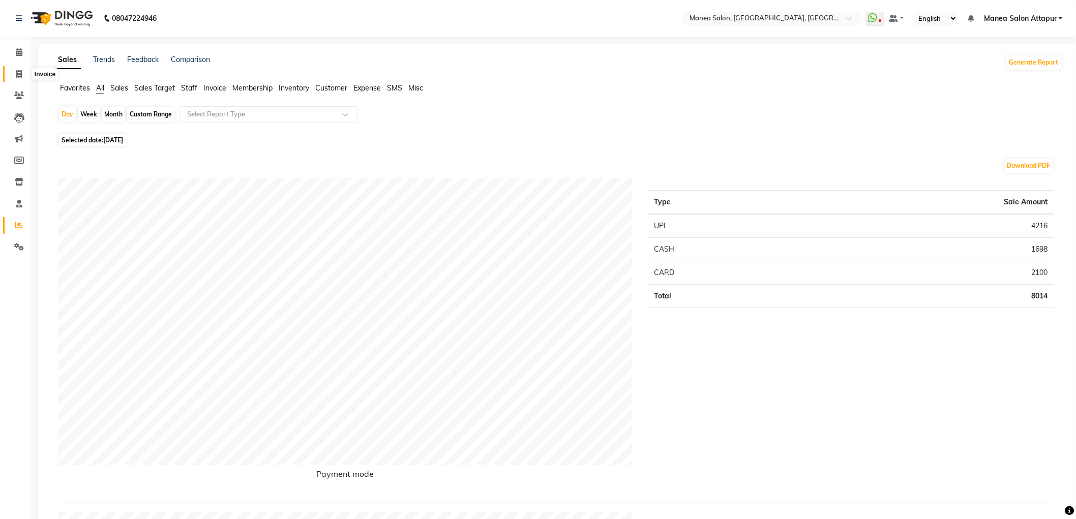
click at [23, 73] on span at bounding box center [19, 75] width 18 height 12
select select "6587"
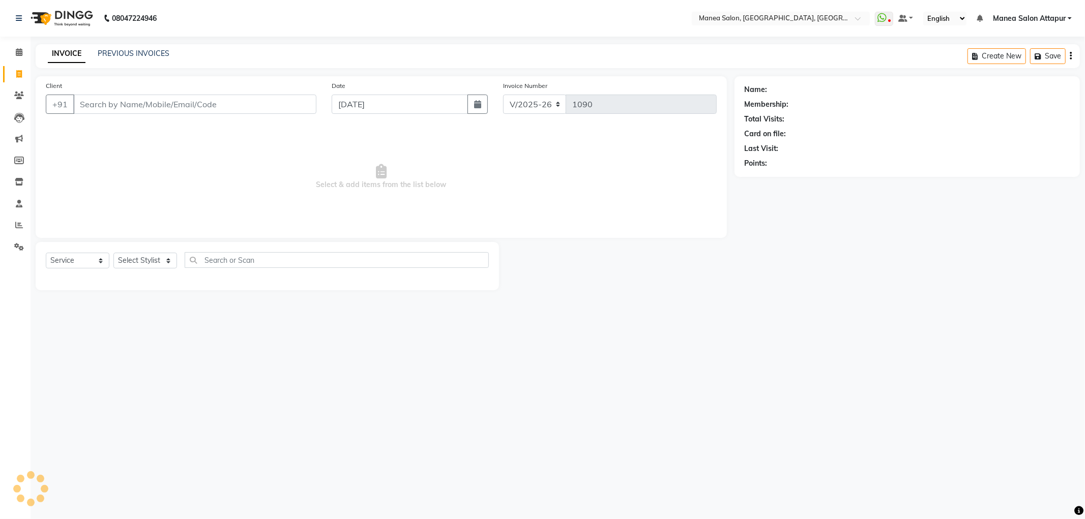
select select "membership"
